Goal: Task Accomplishment & Management: Use online tool/utility

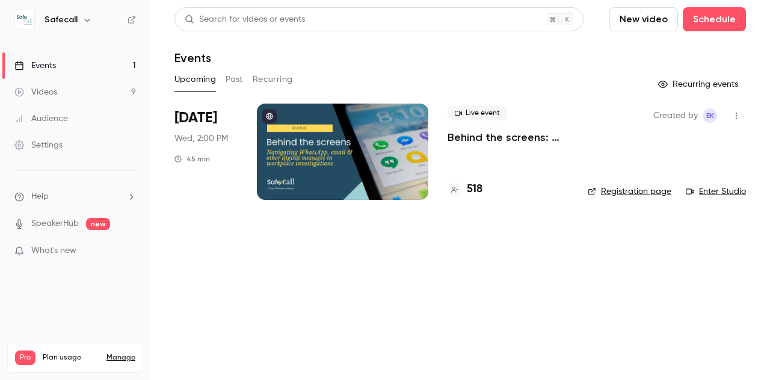
click at [478, 191] on h4 "518" at bounding box center [475, 189] width 16 height 16
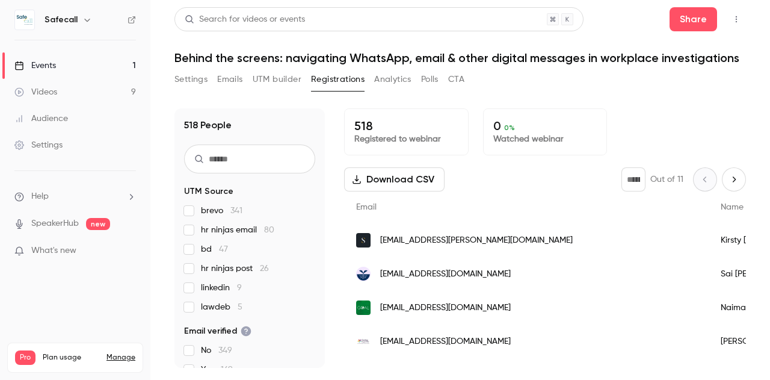
click at [188, 313] on section "UTM Source brevo 341 hr ninjas email 80 bd 47 hr ninjas post 26 linkedin 9 lawd…" at bounding box center [249, 376] width 131 height 383
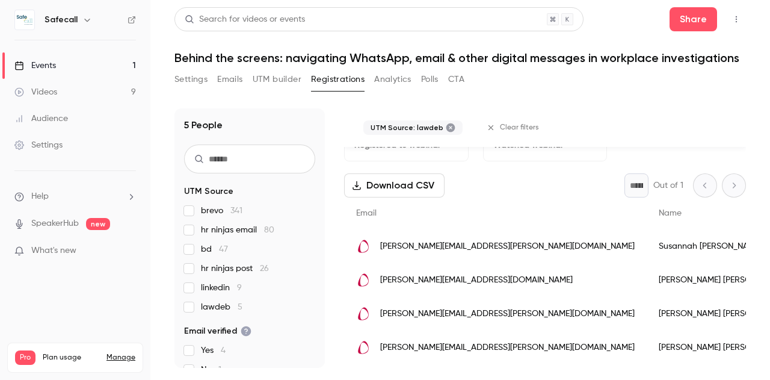
scroll to position [32, 0]
click at [189, 312] on label "lawdeb 5" at bounding box center [249, 307] width 131 height 12
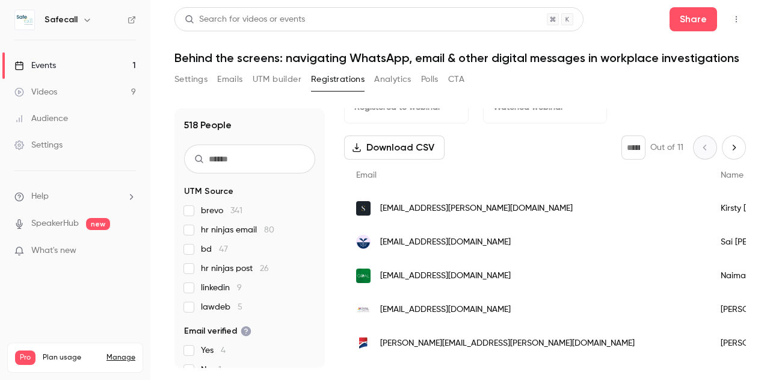
scroll to position [0, 0]
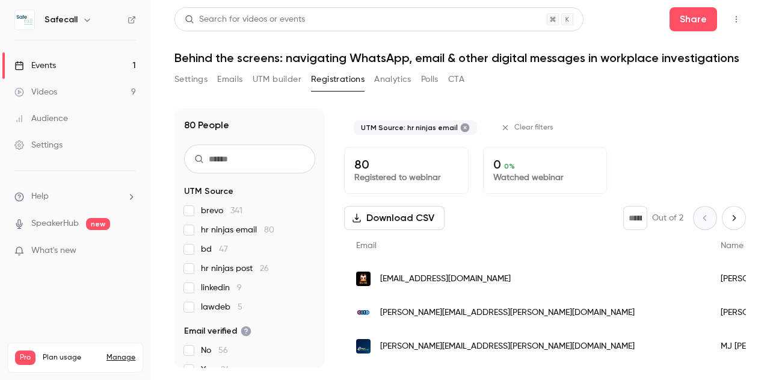
click at [182, 233] on div "80 People UTM Source brevo 341 hr ninjas email 80 bd 47 hr ninjas post 26 linke…" at bounding box center [249, 237] width 150 height 259
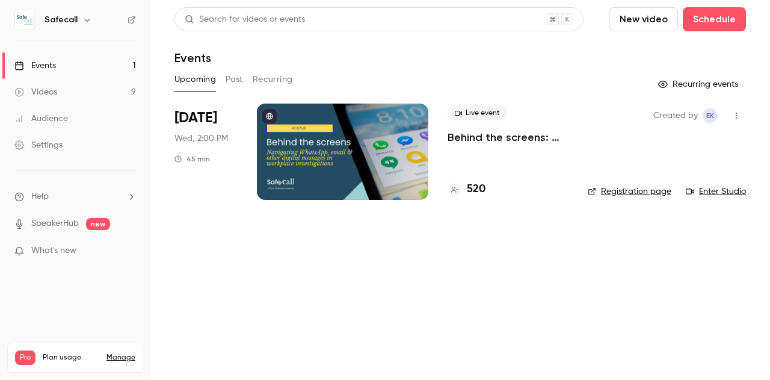
click at [479, 189] on h4 "520" at bounding box center [476, 189] width 19 height 16
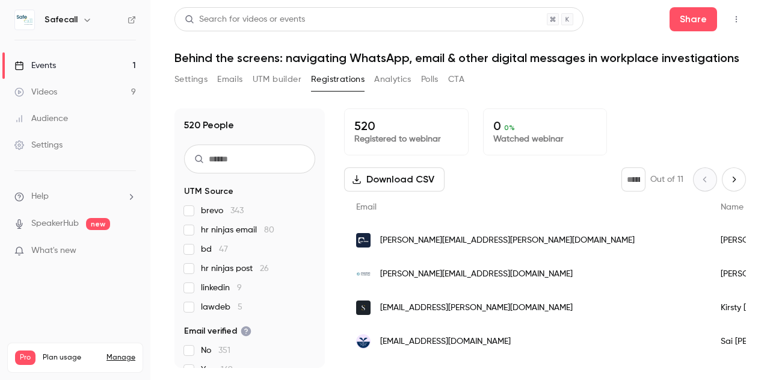
click at [385, 175] on button "Download CSV" at bounding box center [394, 179] width 100 height 24
